Goal: Transaction & Acquisition: Book appointment/travel/reservation

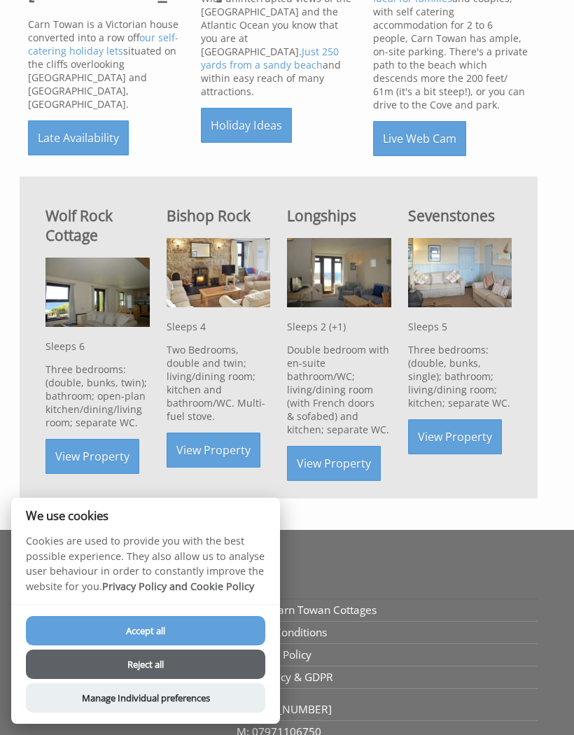
scroll to position [526, 0]
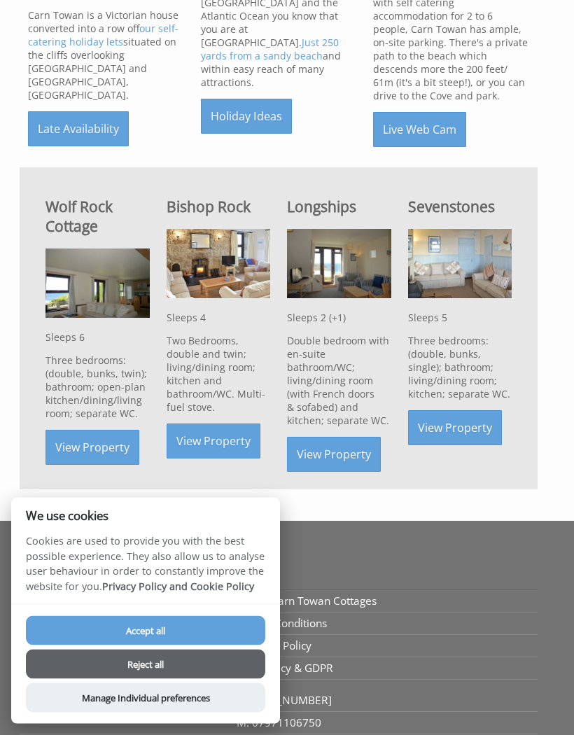
click at [151, 645] on button "Accept all" at bounding box center [145, 630] width 239 height 29
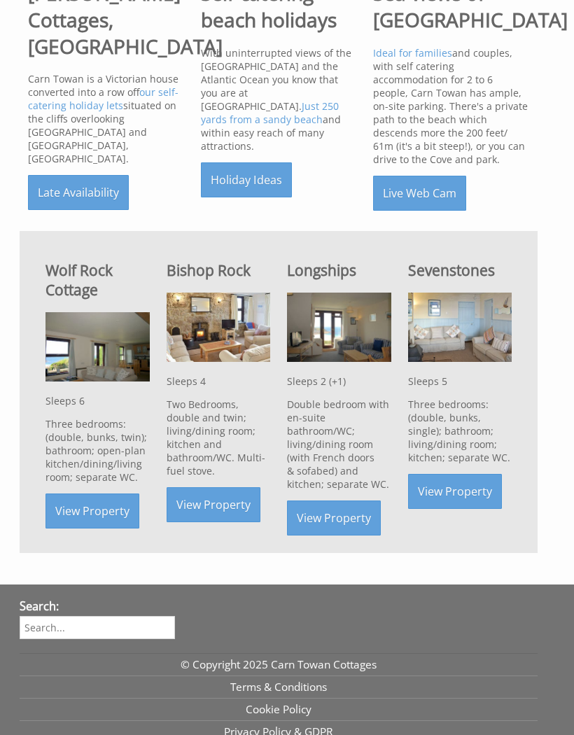
scroll to position [616, 0]
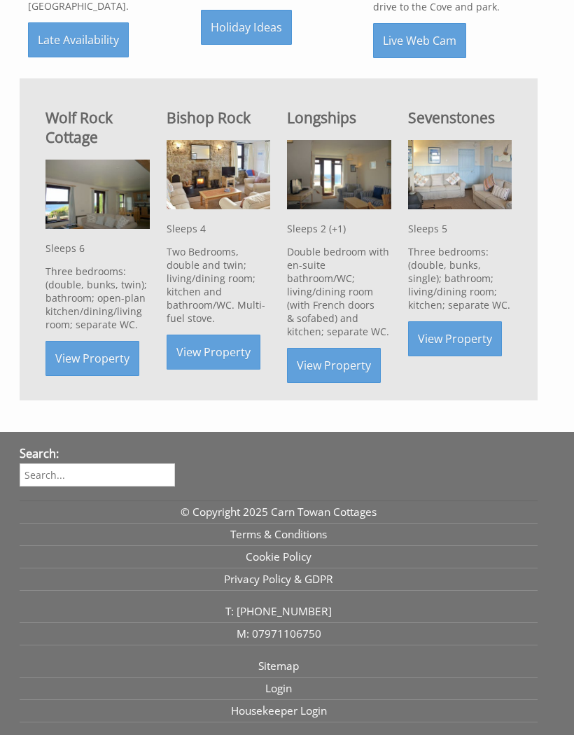
click at [215, 358] on link "View Property" at bounding box center [214, 352] width 94 height 35
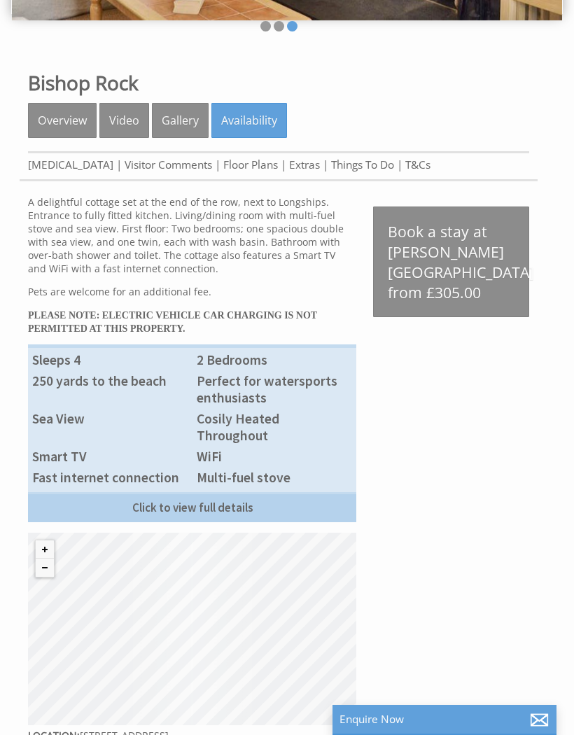
scroll to position [258, 0]
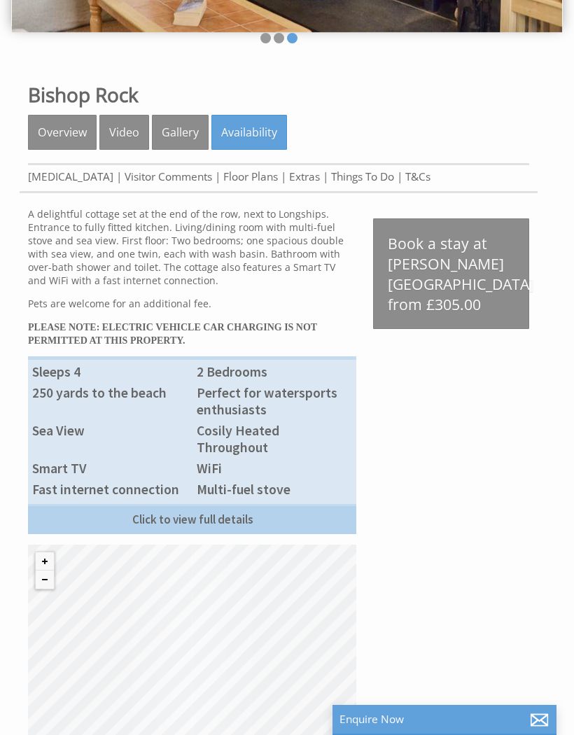
click at [432, 278] on link "Book a stay at Bishop Rock from £305.00" at bounding box center [451, 273] width 156 height 111
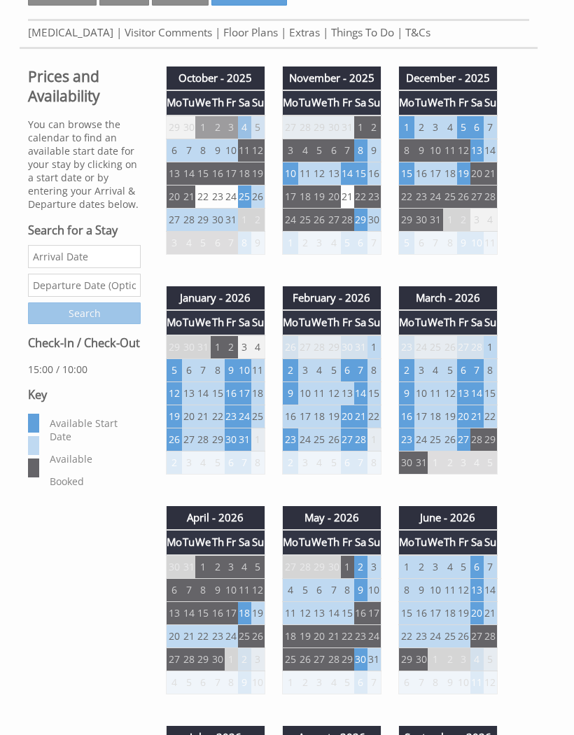
scroll to position [402, 0]
click at [292, 440] on td "23" at bounding box center [290, 439] width 16 height 23
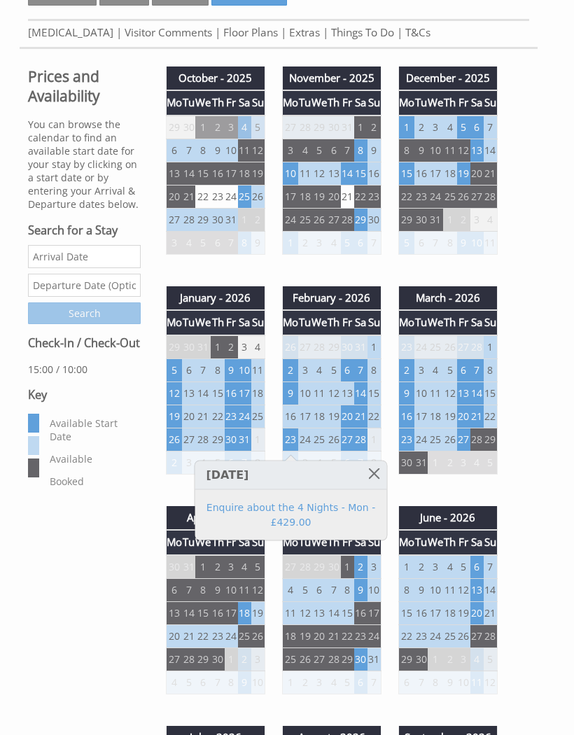
click at [363, 419] on td "21" at bounding box center [360, 416] width 13 height 23
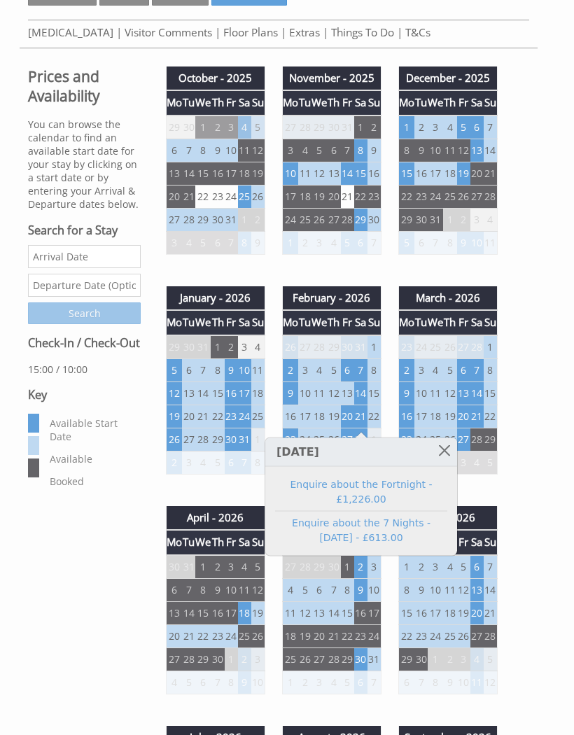
click at [447, 449] on link at bounding box center [445, 450] width 24 height 24
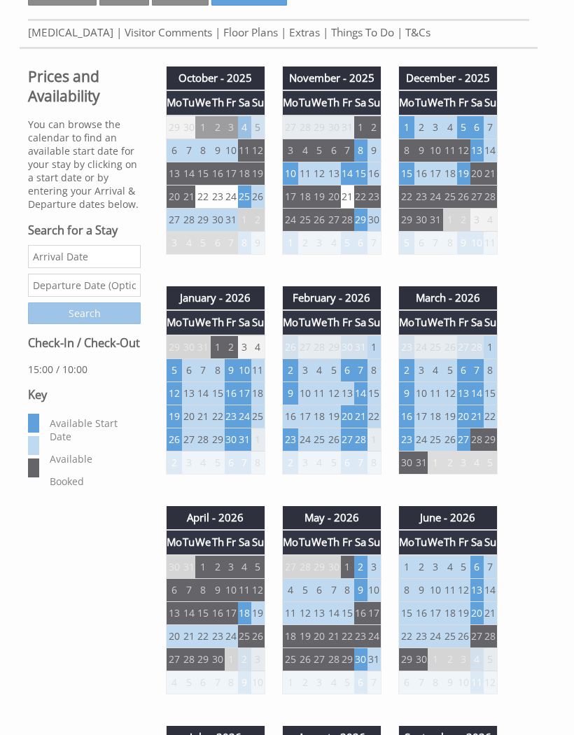
click at [360, 663] on td "30" at bounding box center [360, 658] width 13 height 23
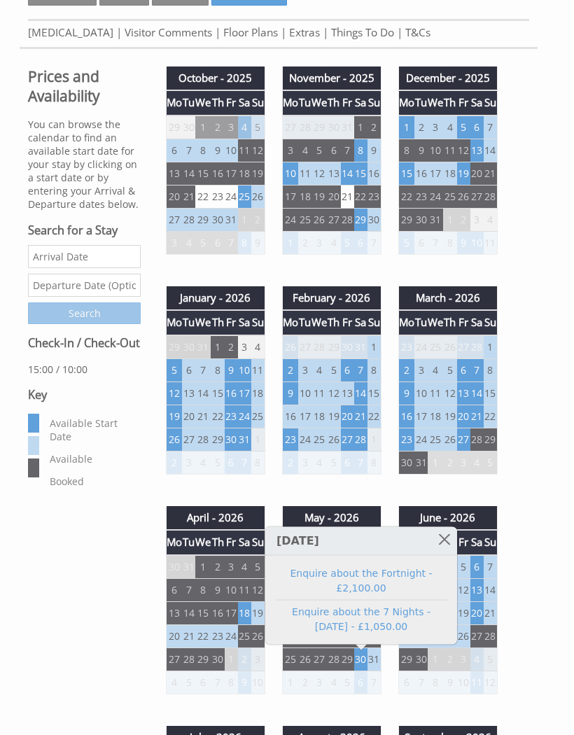
click at [442, 540] on link at bounding box center [445, 539] width 24 height 24
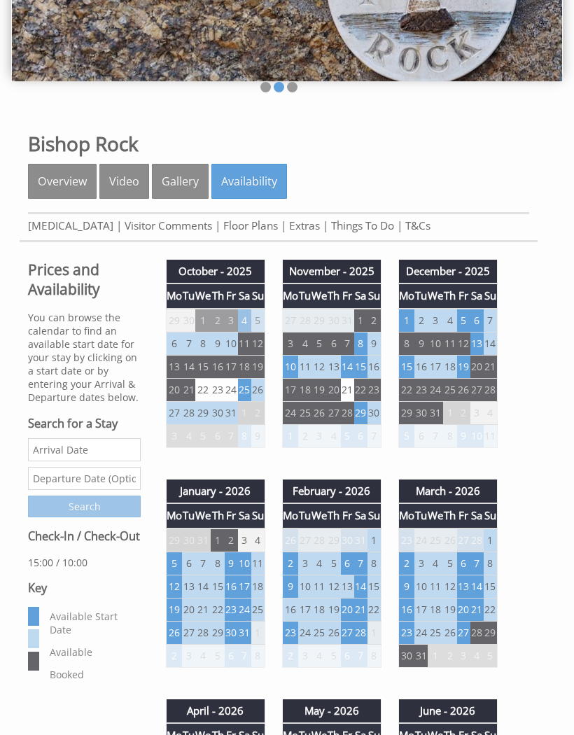
scroll to position [199, 0]
